Goal: Task Accomplishment & Management: Use online tool/utility

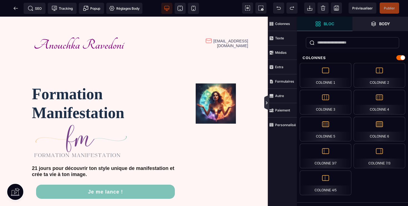
click at [267, 104] on icon at bounding box center [266, 103] width 4 height 4
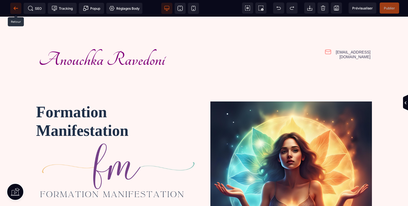
click at [16, 8] on icon at bounding box center [16, 8] width 4 height 0
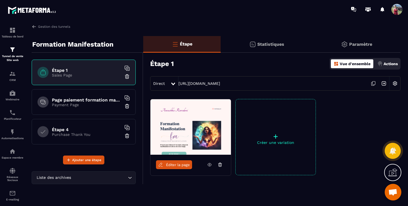
click at [90, 107] on p "Payment Page" at bounding box center [86, 105] width 69 height 4
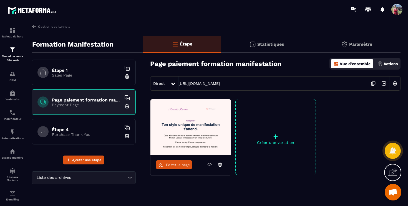
click at [183, 163] on span "Éditer la page" at bounding box center [178, 165] width 24 height 4
